Goal: Task Accomplishment & Management: Manage account settings

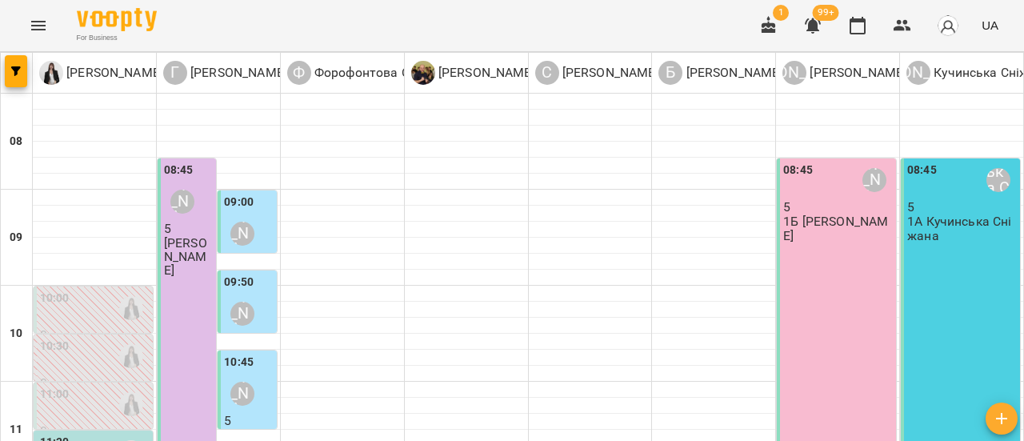
scroll to position [240, 0]
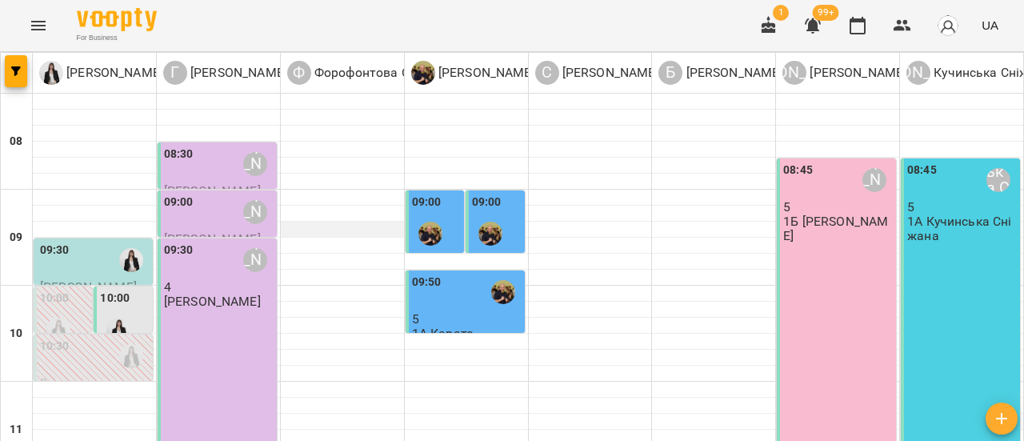
scroll to position [160, 0]
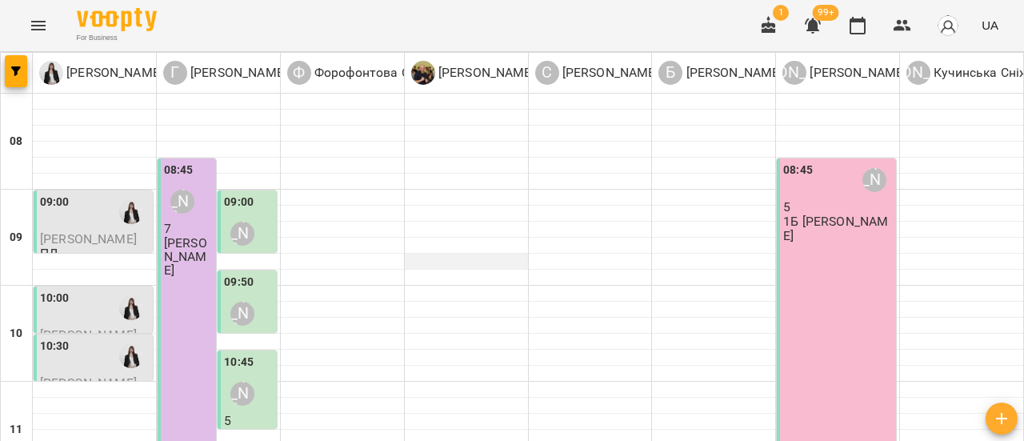
scroll to position [480, 0]
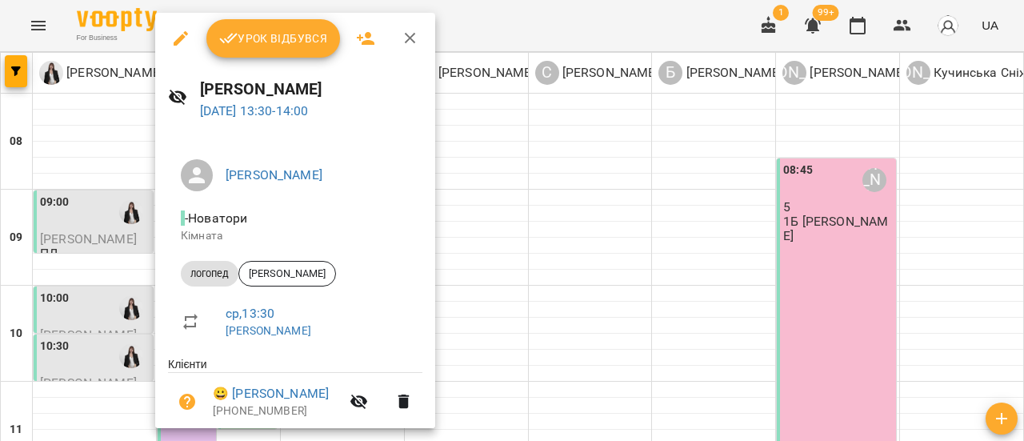
click at [271, 39] on span "Урок відбувся" at bounding box center [273, 38] width 109 height 19
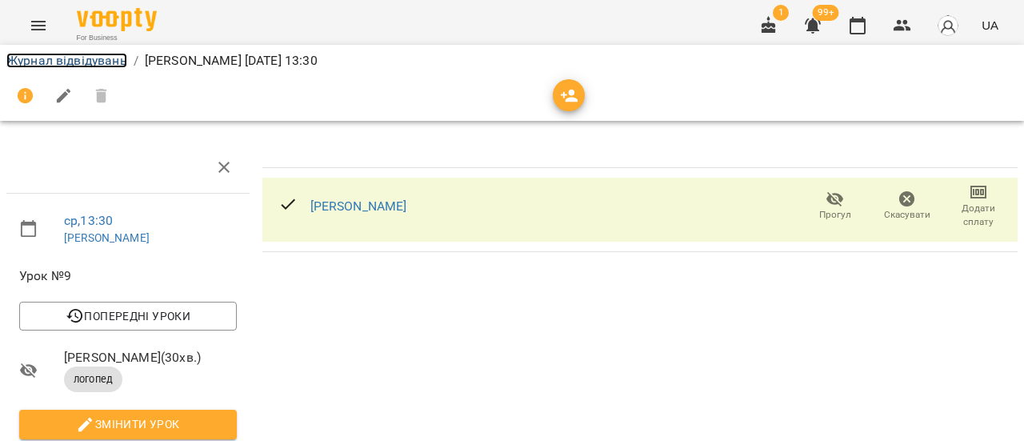
click at [83, 57] on link "Журнал відвідувань" at bounding box center [66, 60] width 121 height 15
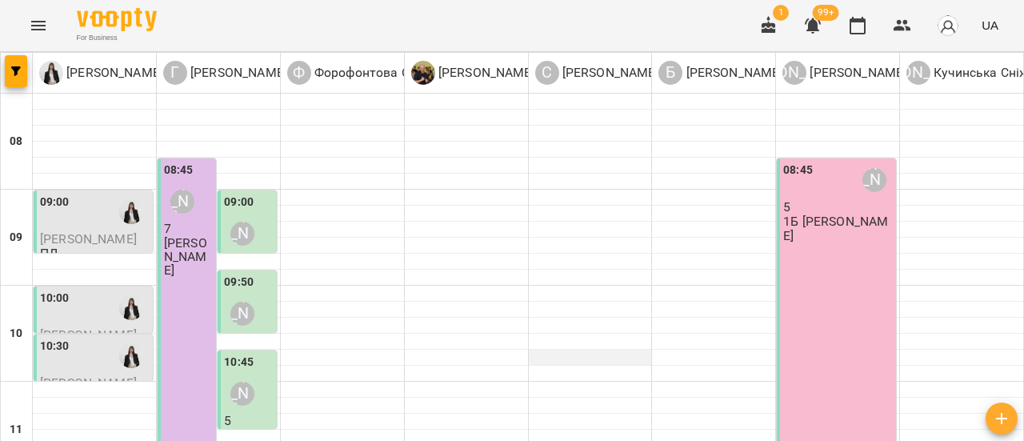
scroll to position [480, 0]
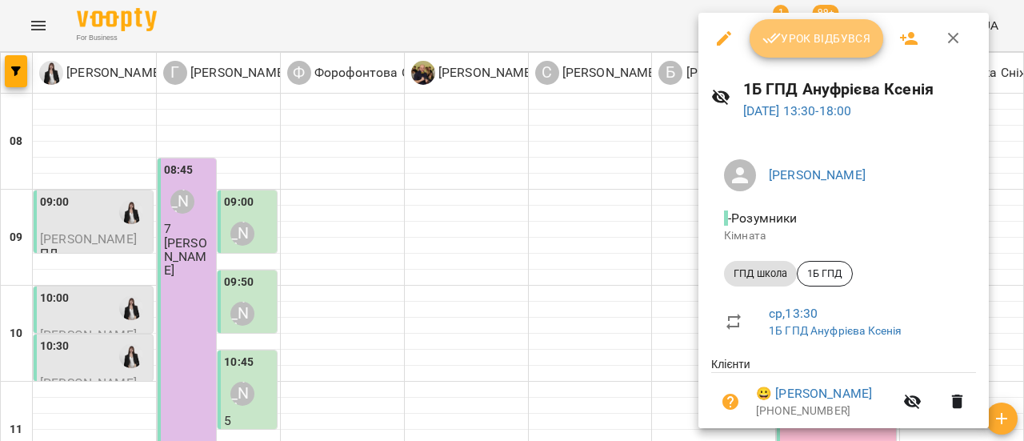
click at [819, 36] on span "Урок відбувся" at bounding box center [816, 38] width 109 height 19
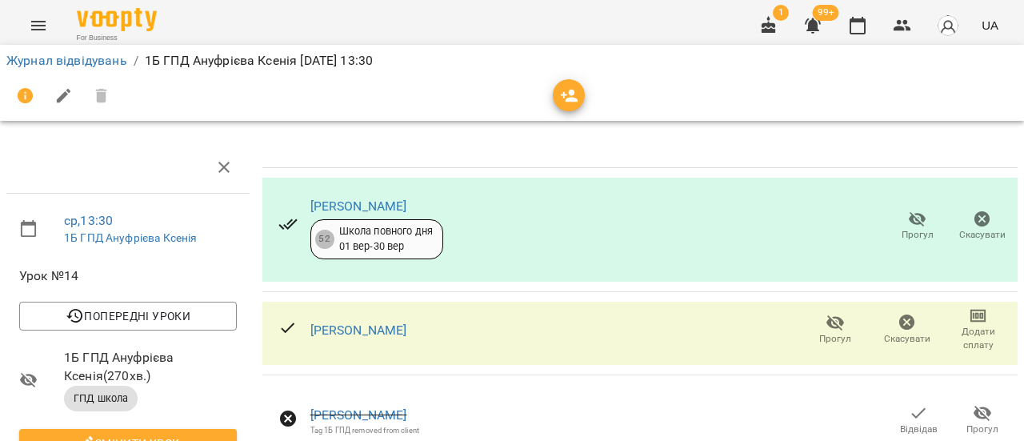
click at [912, 234] on span "Прогул" at bounding box center [918, 235] width 32 height 14
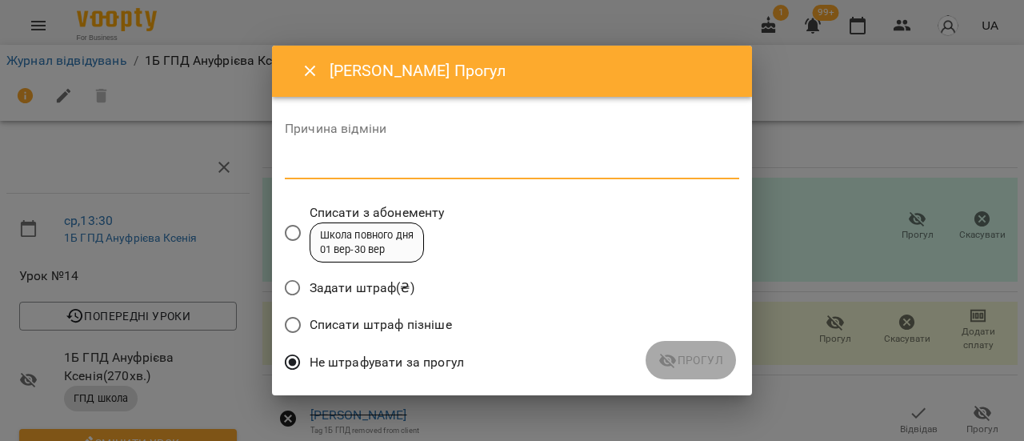
drag, startPoint x: 402, startPoint y: 166, endPoint x: 490, endPoint y: 173, distance: 88.2
click at [410, 166] on textarea at bounding box center [512, 165] width 454 height 15
type textarea "**********"
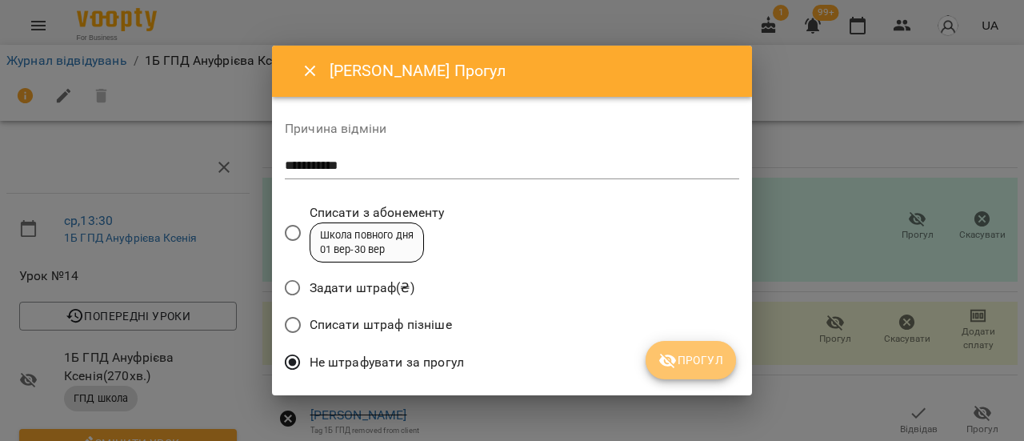
click at [706, 359] on span "Прогул" at bounding box center [690, 359] width 65 height 19
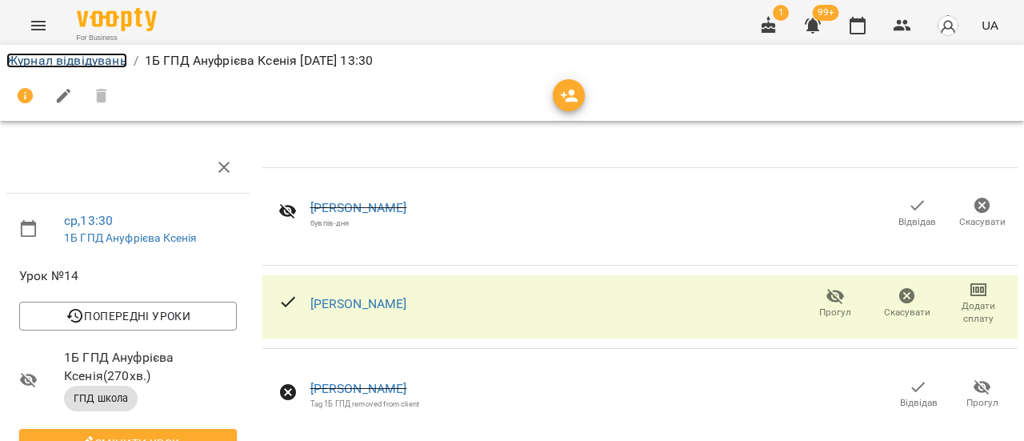
click at [78, 62] on link "Журнал відвідувань" at bounding box center [66, 60] width 121 height 15
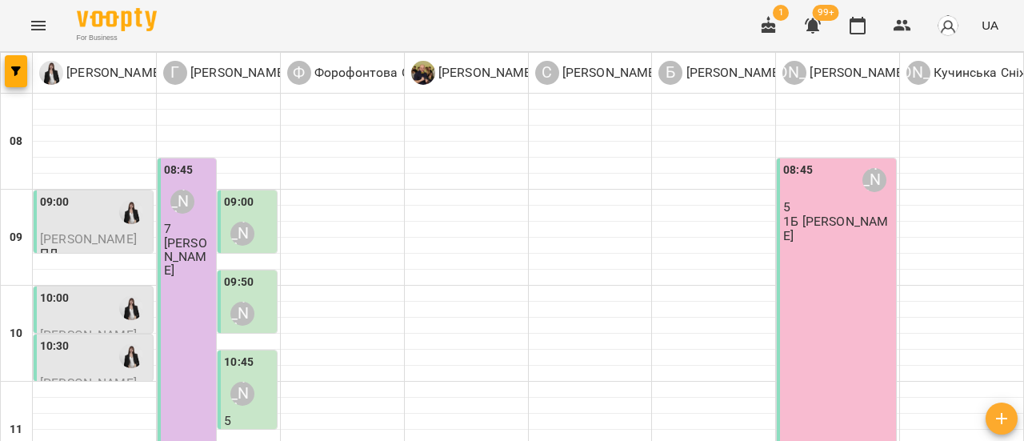
scroll to position [560, 0]
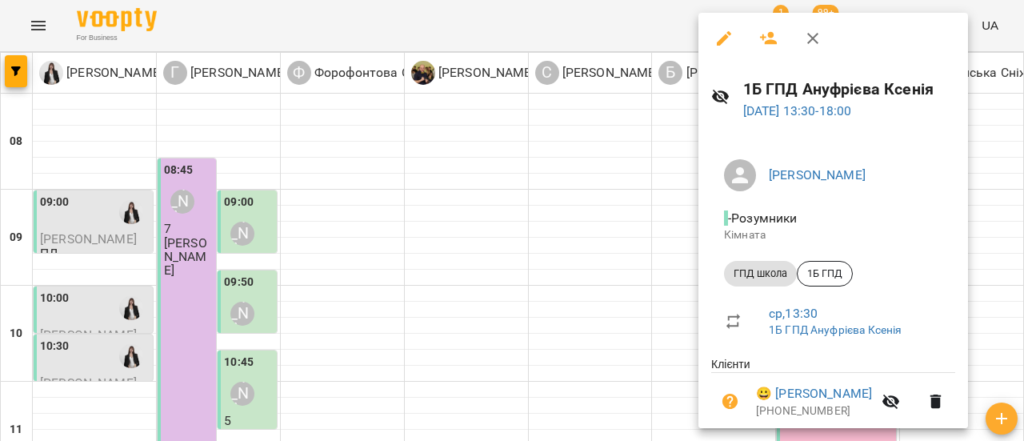
click at [762, 35] on icon "button" at bounding box center [769, 38] width 18 height 13
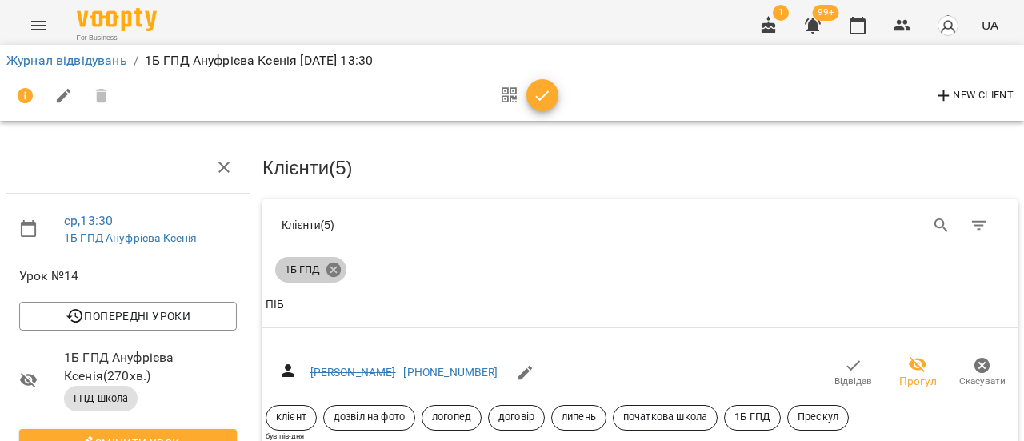
click at [332, 267] on icon at bounding box center [333, 269] width 14 height 14
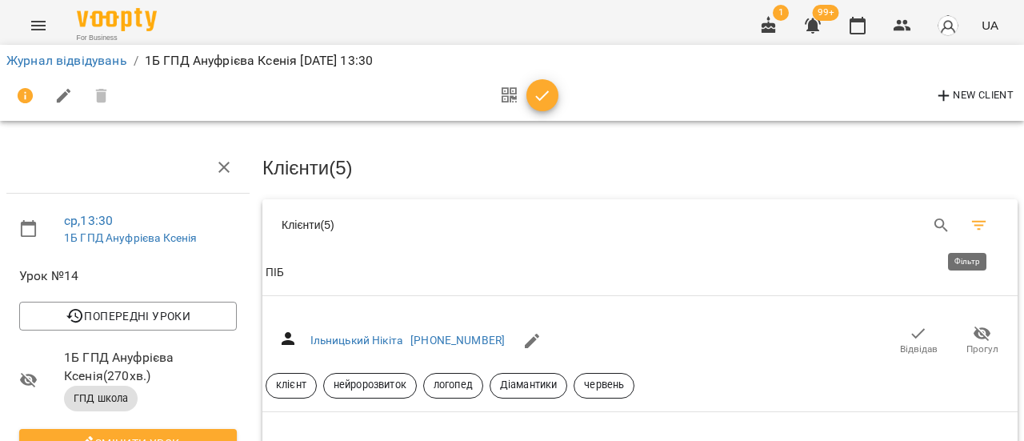
click at [970, 228] on icon "Фільтр" at bounding box center [979, 225] width 19 height 19
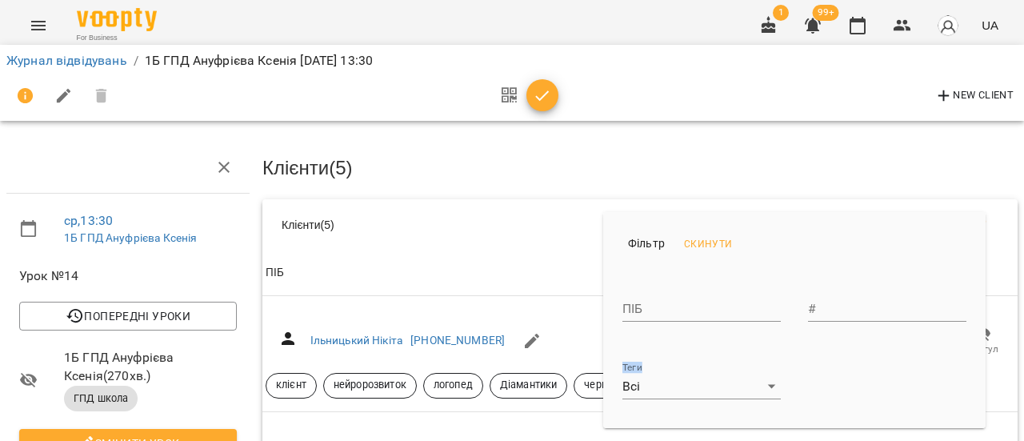
drag, startPoint x: 698, startPoint y: 358, endPoint x: 746, endPoint y: 366, distance: 47.7
click at [734, 361] on li "Теги Всі ***" at bounding box center [702, 374] width 186 height 78
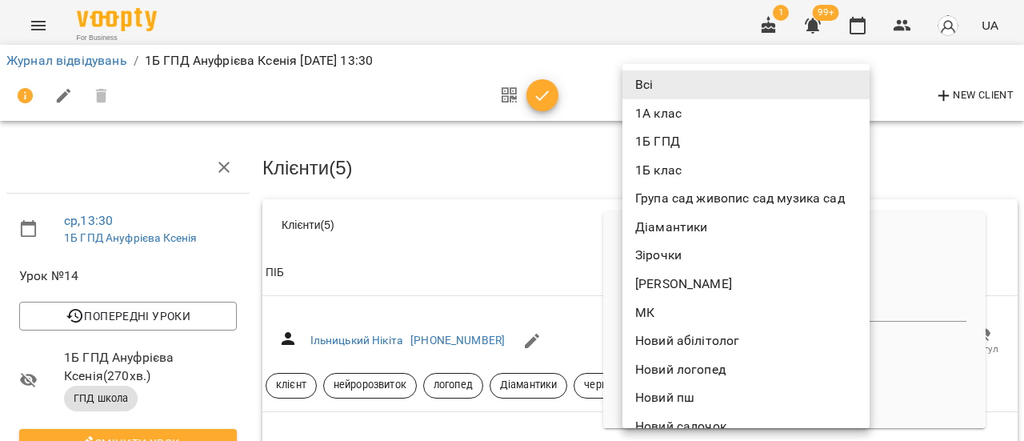
click at [685, 114] on li "1А клас" at bounding box center [745, 113] width 247 height 29
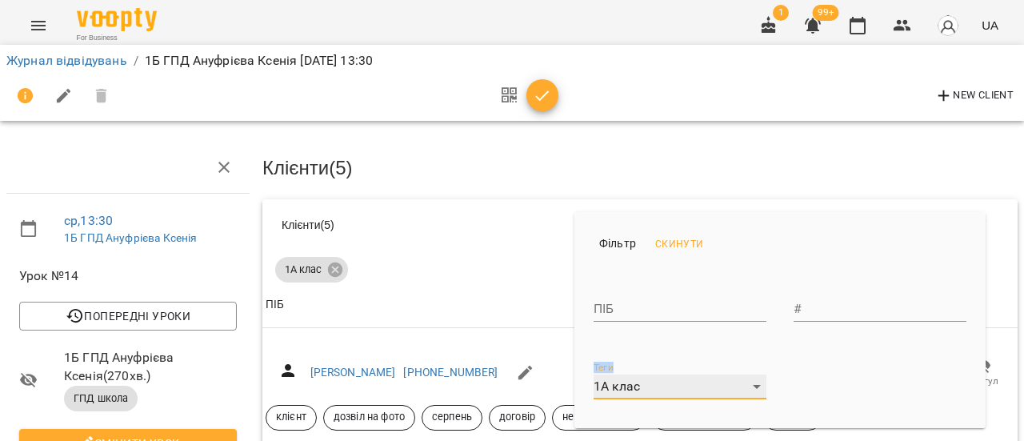
type input "*******"
click at [479, 249] on div at bounding box center [512, 220] width 1024 height 441
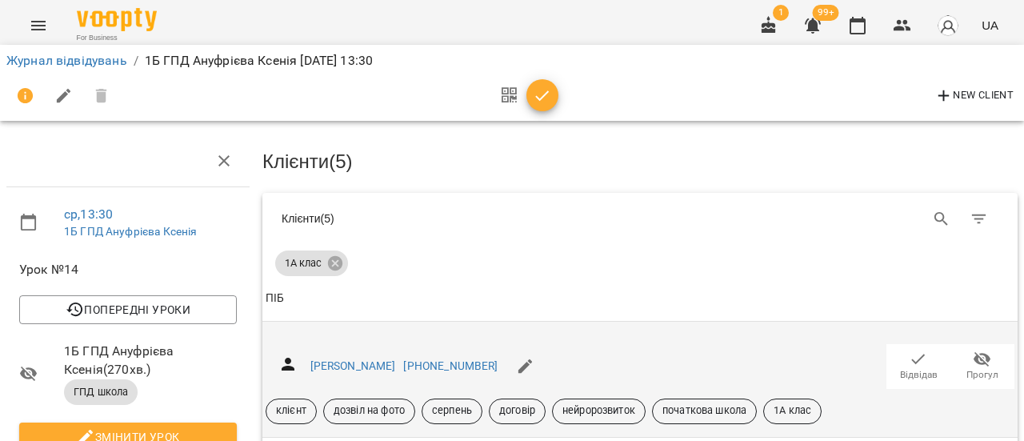
scroll to position [80, 0]
click at [909, 350] on icon "button" at bounding box center [918, 359] width 19 height 19
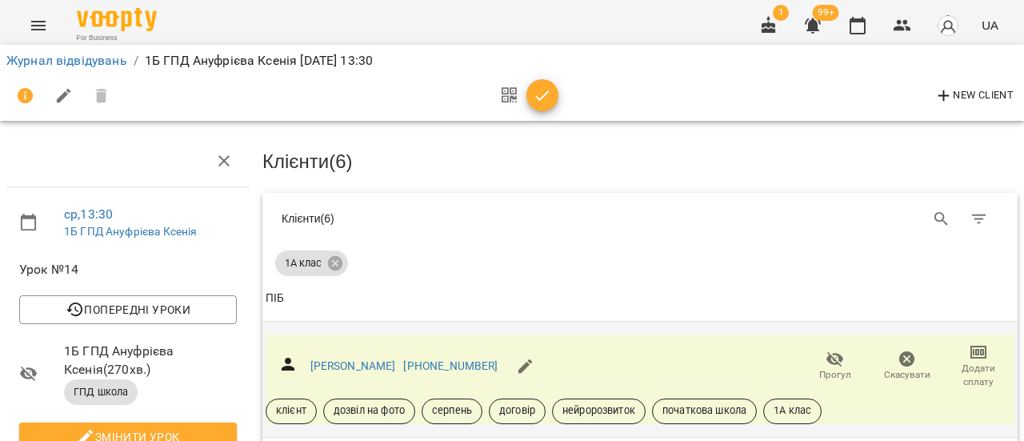
scroll to position [240, 0]
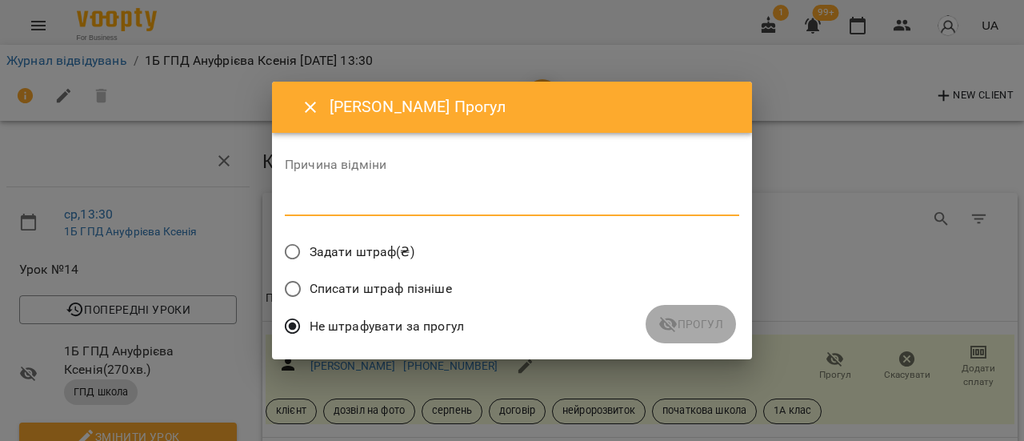
drag, startPoint x: 358, startPoint y: 201, endPoint x: 708, endPoint y: 199, distance: 350.4
click at [377, 199] on textarea at bounding box center [512, 202] width 454 height 15
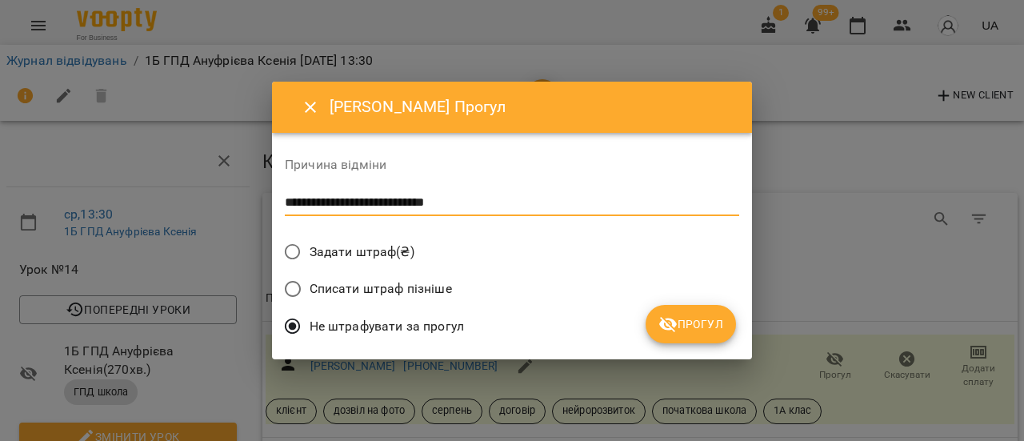
type textarea "**********"
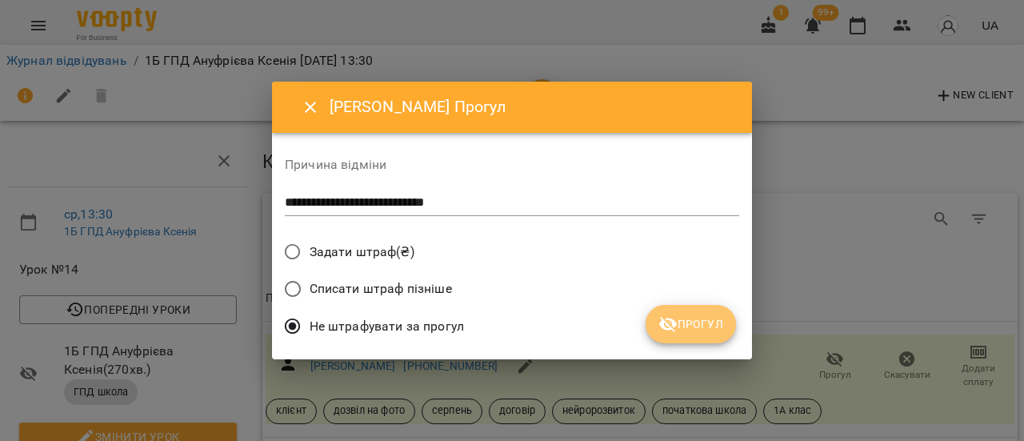
click at [678, 326] on span "Прогул" at bounding box center [690, 323] width 65 height 19
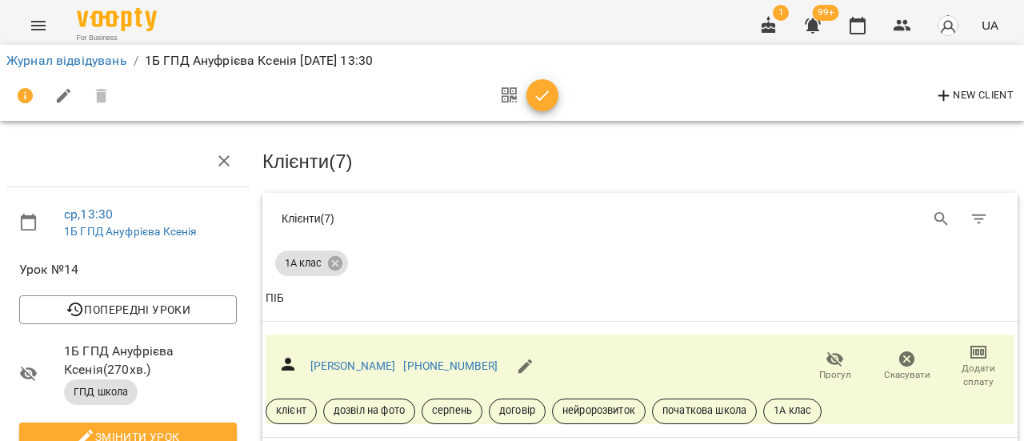
scroll to position [480, 0]
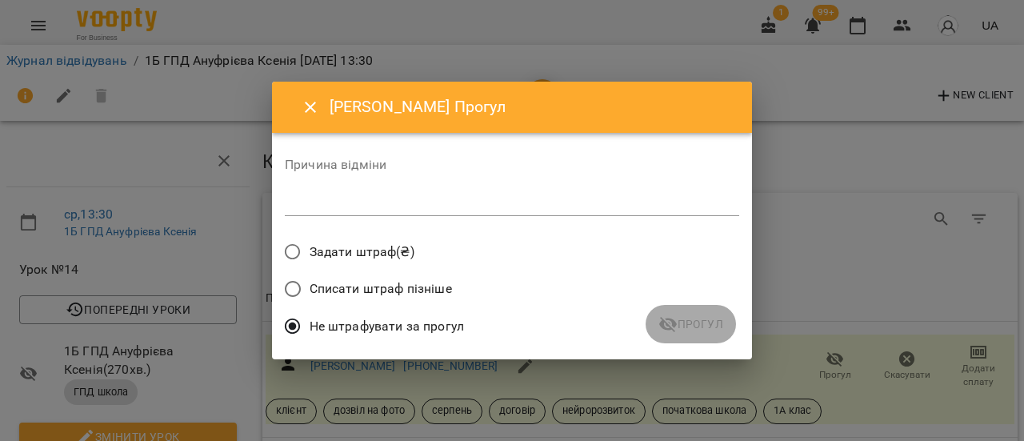
click at [367, 211] on div "*" at bounding box center [512, 203] width 454 height 26
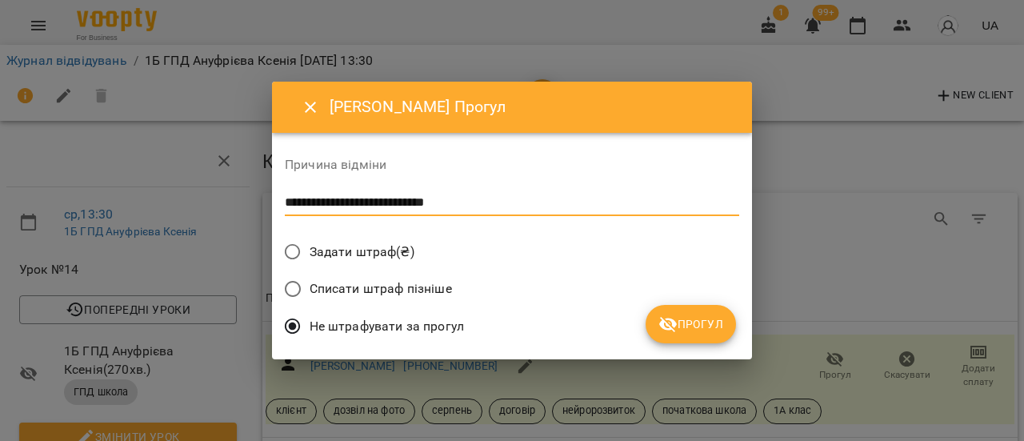
type textarea "**********"
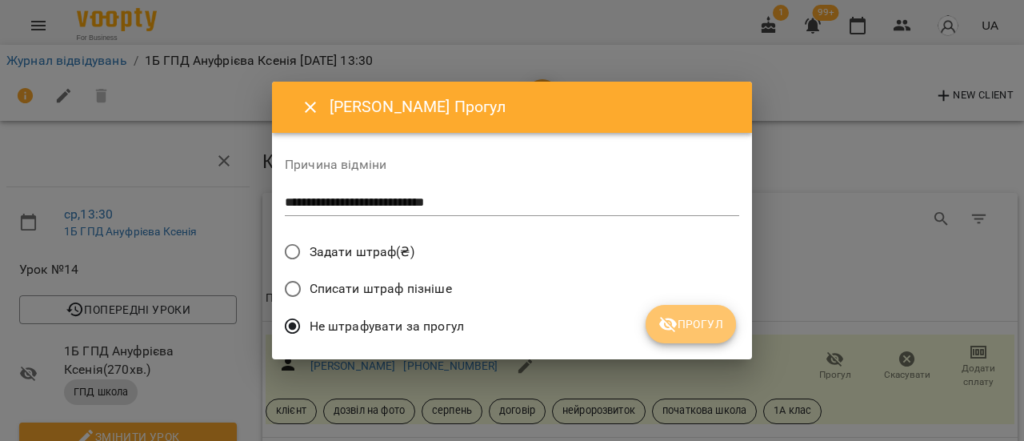
click at [699, 326] on span "Прогул" at bounding box center [690, 323] width 65 height 19
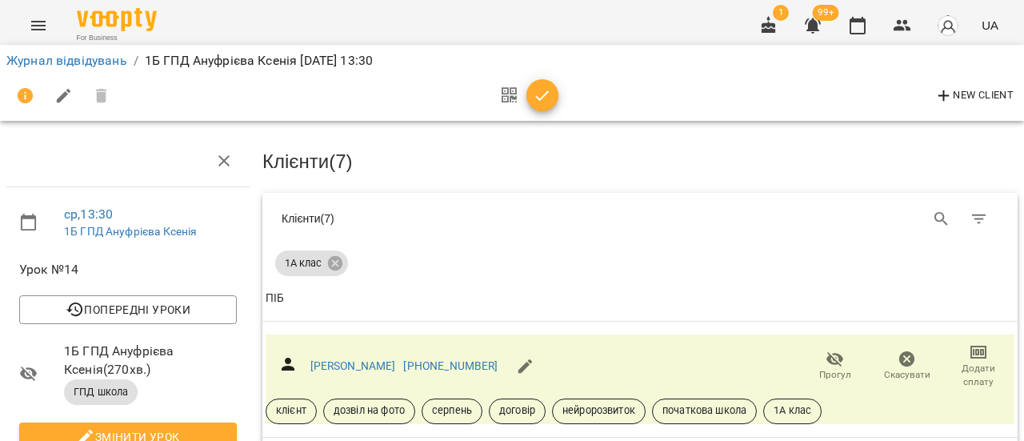
scroll to position [640, 0]
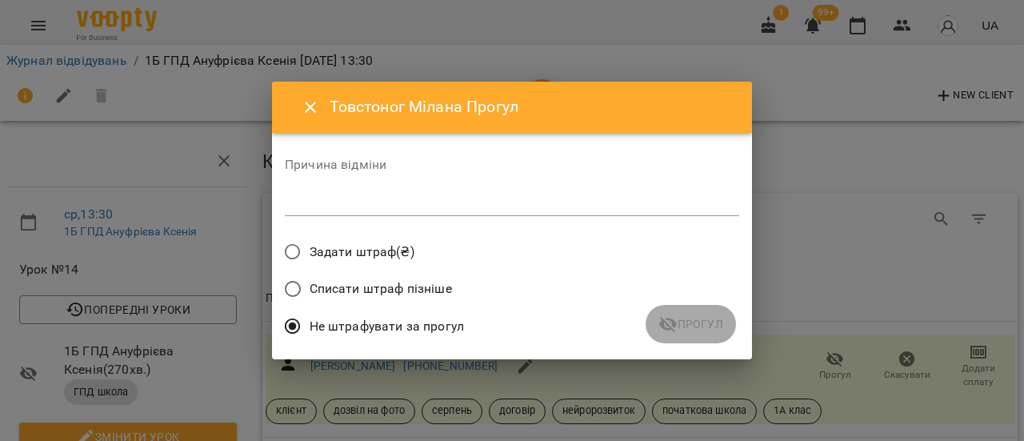
drag, startPoint x: 374, startPoint y: 207, endPoint x: 470, endPoint y: 193, distance: 97.9
click at [374, 206] on textarea at bounding box center [512, 202] width 454 height 15
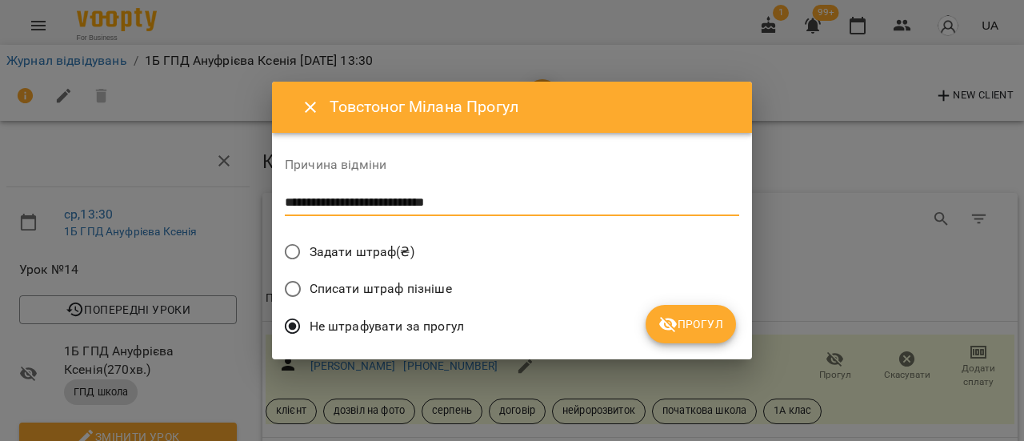
type textarea "**********"
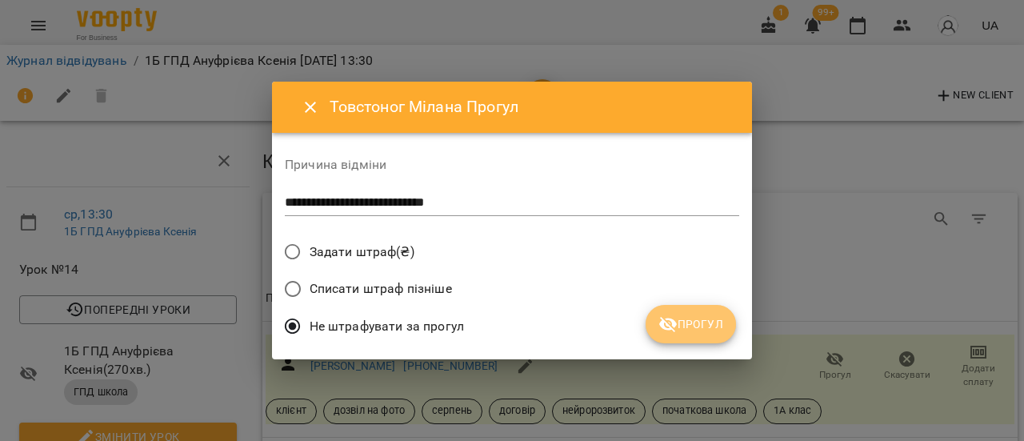
click at [678, 334] on span "Прогул" at bounding box center [690, 323] width 65 height 19
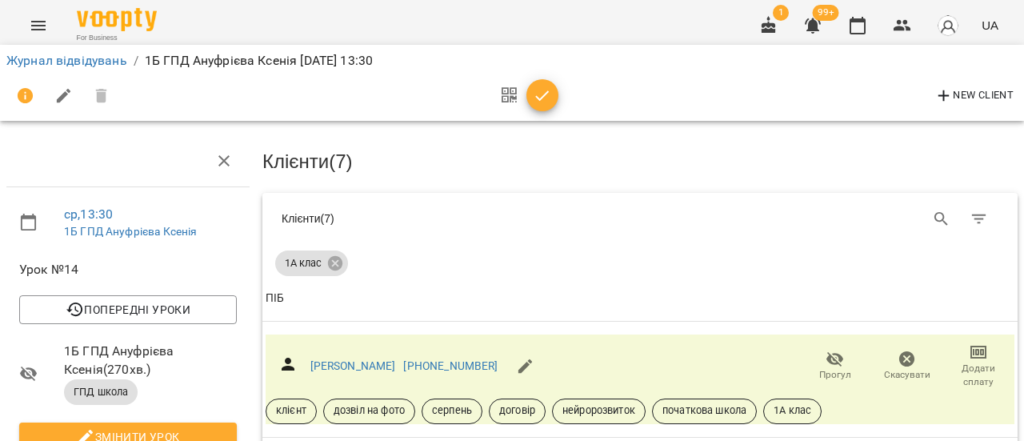
scroll to position [675, 0]
click at [85, 62] on link "Журнал відвідувань" at bounding box center [66, 60] width 121 height 15
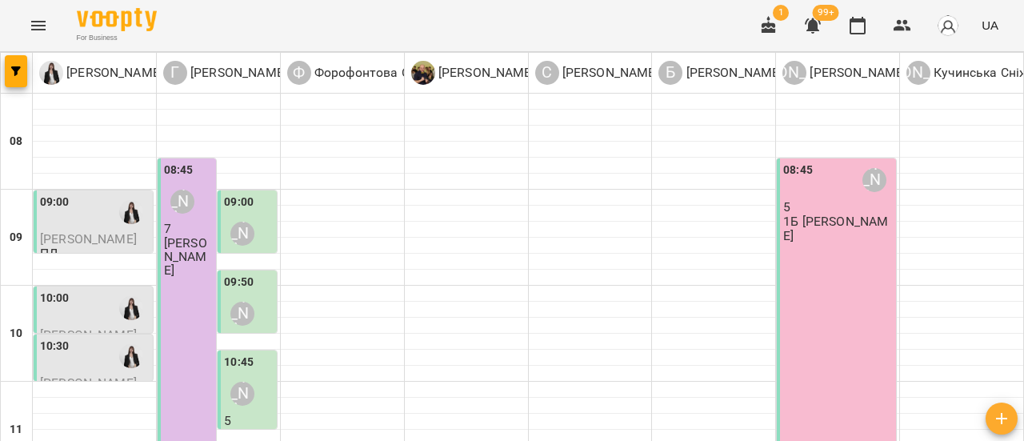
scroll to position [750, 0]
